Goal: Transaction & Acquisition: Book appointment/travel/reservation

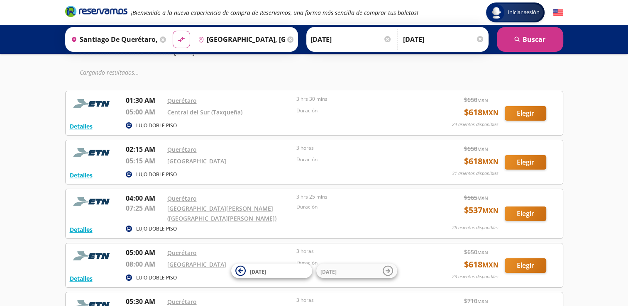
scroll to position [183, 0]
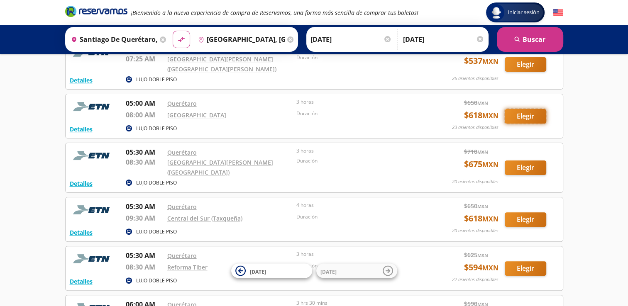
click at [528, 118] on button "Elegir" at bounding box center [526, 116] width 42 height 15
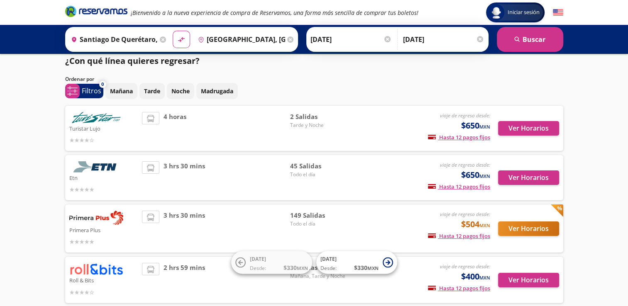
scroll to position [8, 0]
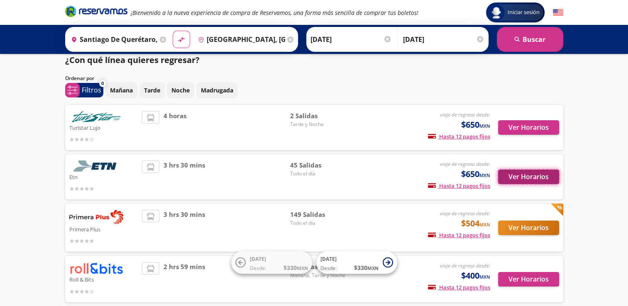
click at [532, 176] on button "Ver Horarios" at bounding box center [528, 177] width 61 height 15
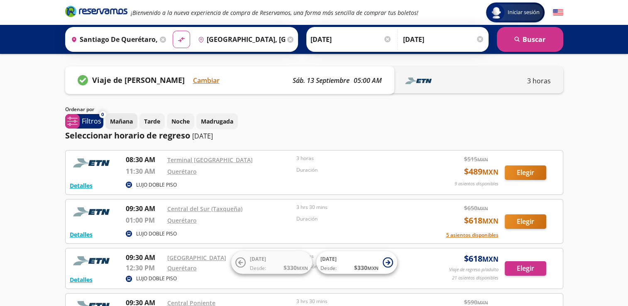
click at [120, 121] on p "Mañana" at bounding box center [121, 121] width 23 height 9
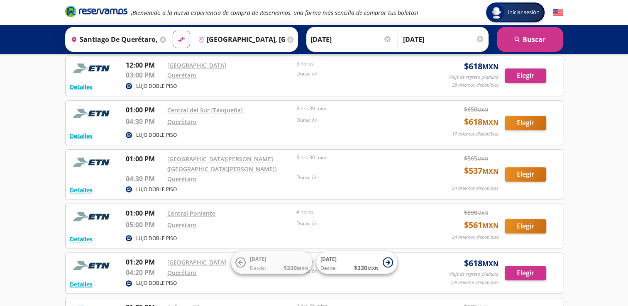
scroll to position [154, 0]
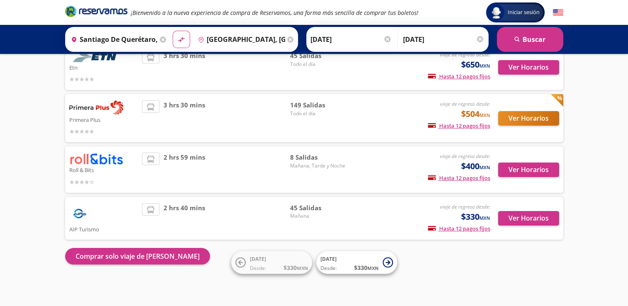
scroll to position [8, 0]
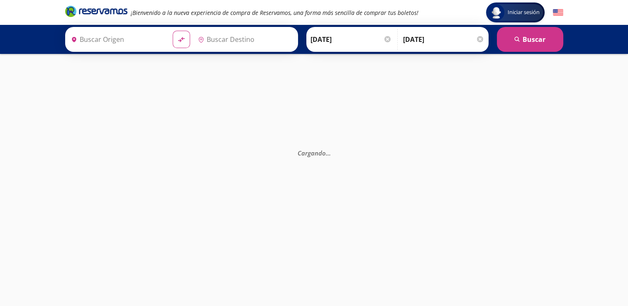
type input "[GEOGRAPHIC_DATA], [GEOGRAPHIC_DATA]"
type input "Santiago de Querétaro, [GEOGRAPHIC_DATA]"
type input "[GEOGRAPHIC_DATA], [GEOGRAPHIC_DATA]"
type input "Santiago de Querétaro, [GEOGRAPHIC_DATA]"
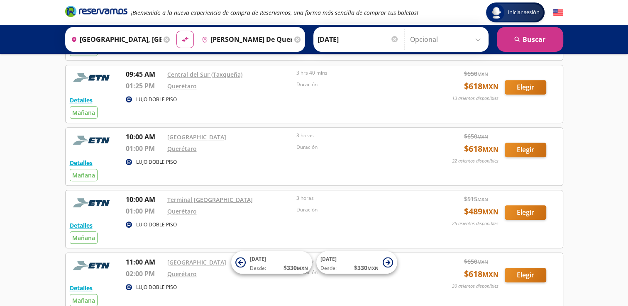
scroll to position [557, 0]
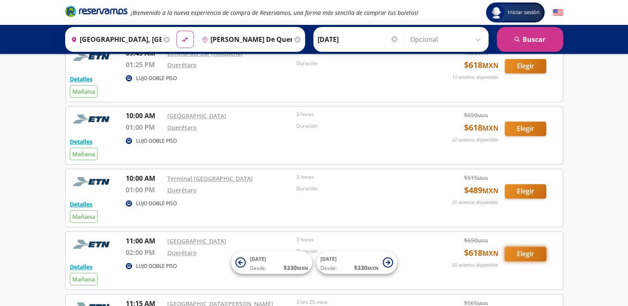
click at [531, 249] on button "Elegir" at bounding box center [526, 254] width 42 height 15
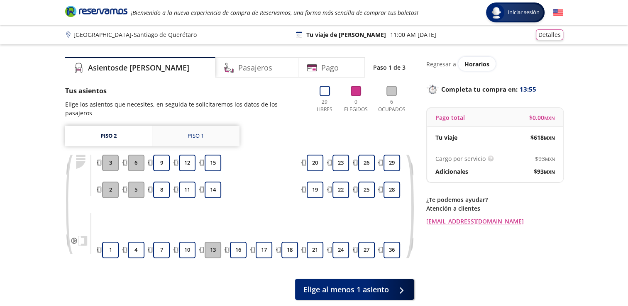
click at [199, 132] on div "Piso 1" at bounding box center [196, 136] width 16 height 8
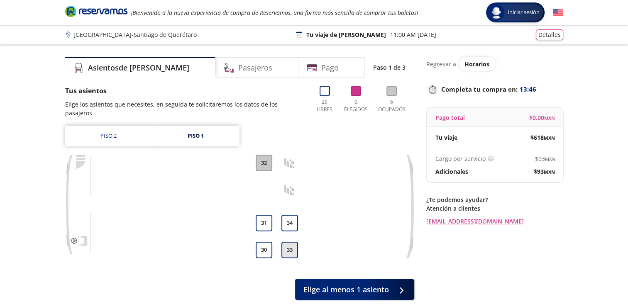
click at [290, 242] on button "33" at bounding box center [289, 250] width 17 height 17
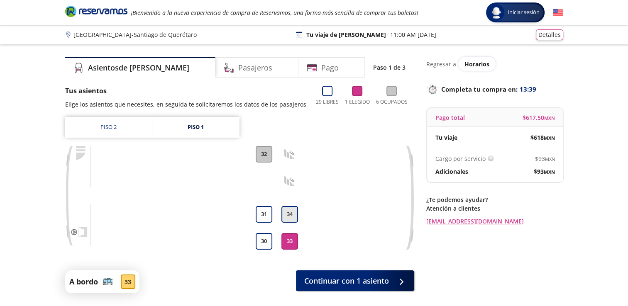
click at [291, 213] on button "34" at bounding box center [289, 214] width 17 height 17
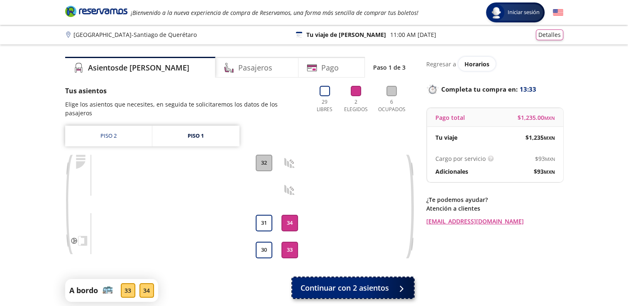
click at [337, 283] on span "Continuar con 2 asientos" at bounding box center [345, 288] width 88 height 11
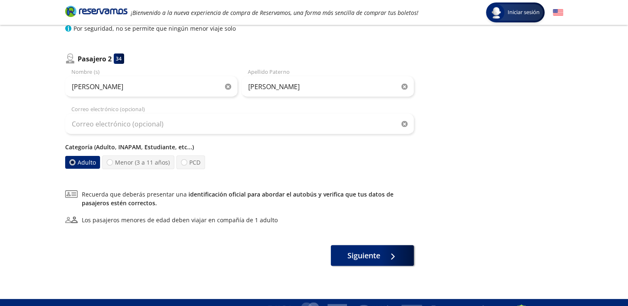
scroll to position [204, 0]
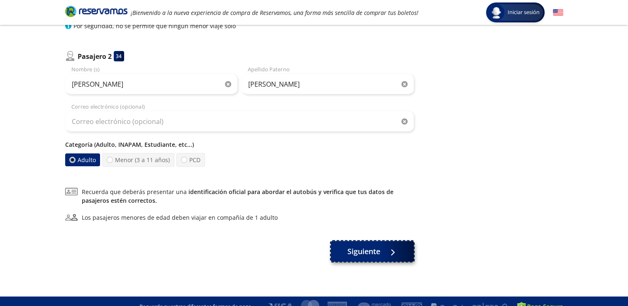
click at [360, 254] on span "Siguiente" at bounding box center [363, 251] width 33 height 11
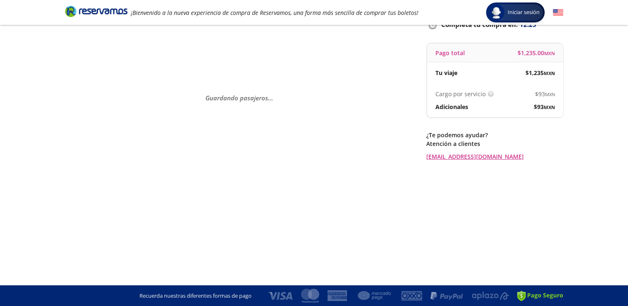
scroll to position [0, 0]
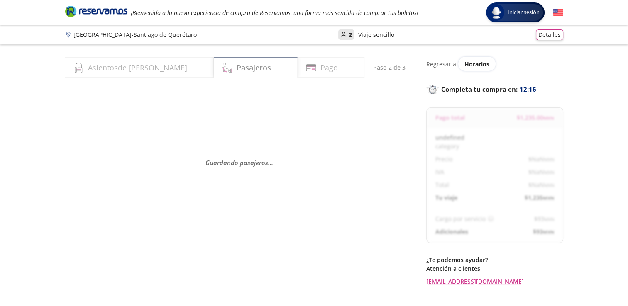
select select "MX"
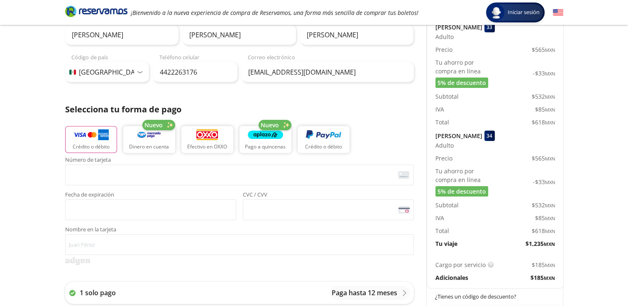
scroll to position [114, 0]
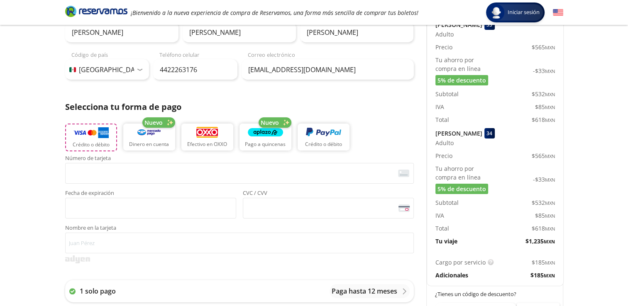
click at [100, 139] on button "Crédito o débito" at bounding box center [91, 138] width 52 height 28
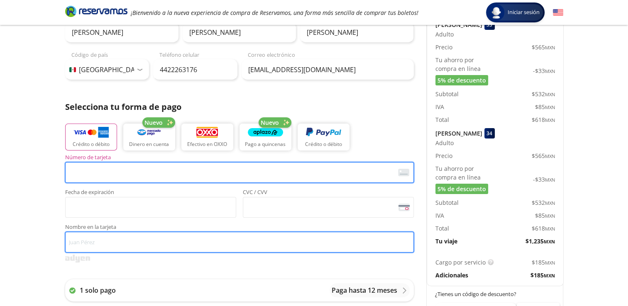
type input "Rosalva Avila Acosta"
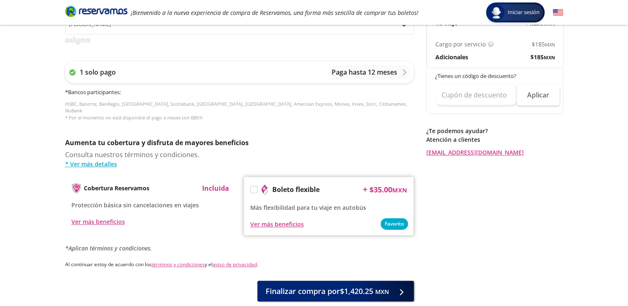
scroll to position [344, 0]
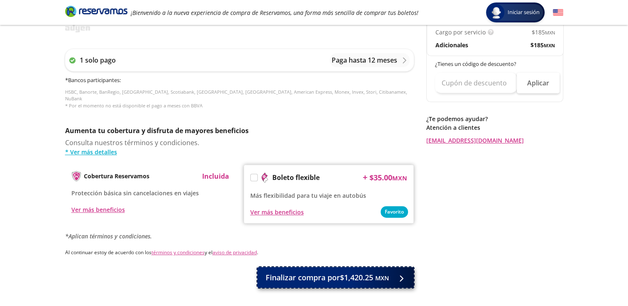
click at [319, 274] on span "Finalizar compra por $1,420.25 MXN" at bounding box center [327, 277] width 123 height 11
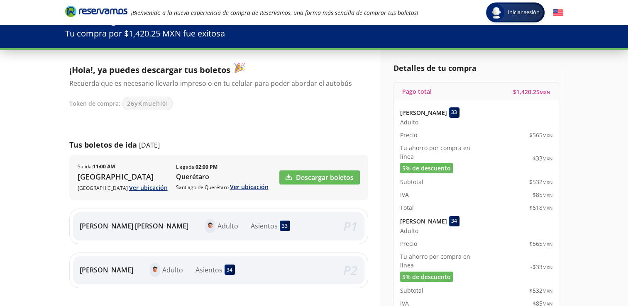
scroll to position [19, 0]
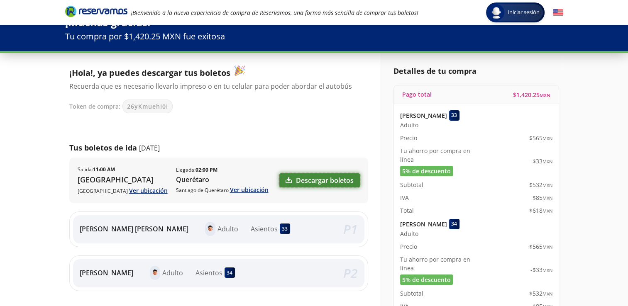
click at [309, 179] on link "Descargar boletos" at bounding box center [319, 181] width 81 height 14
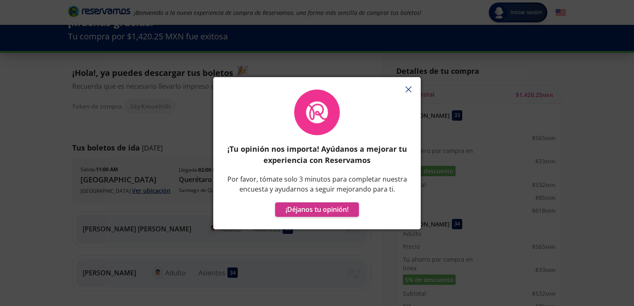
click at [408, 90] on icon "button" at bounding box center [409, 89] width 6 height 6
